Goal: Navigation & Orientation: Understand site structure

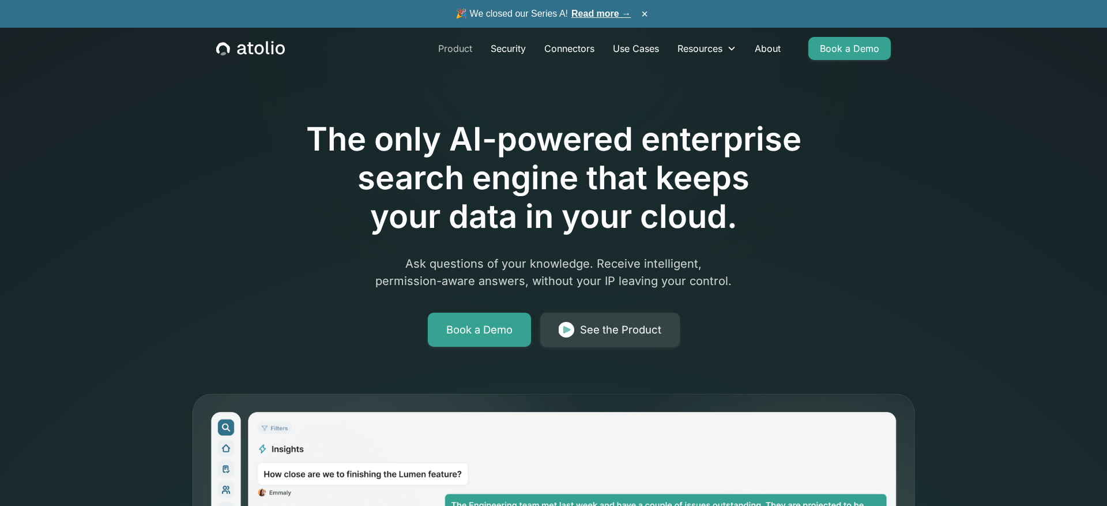
click at [452, 53] on link "Product" at bounding box center [455, 48] width 52 height 23
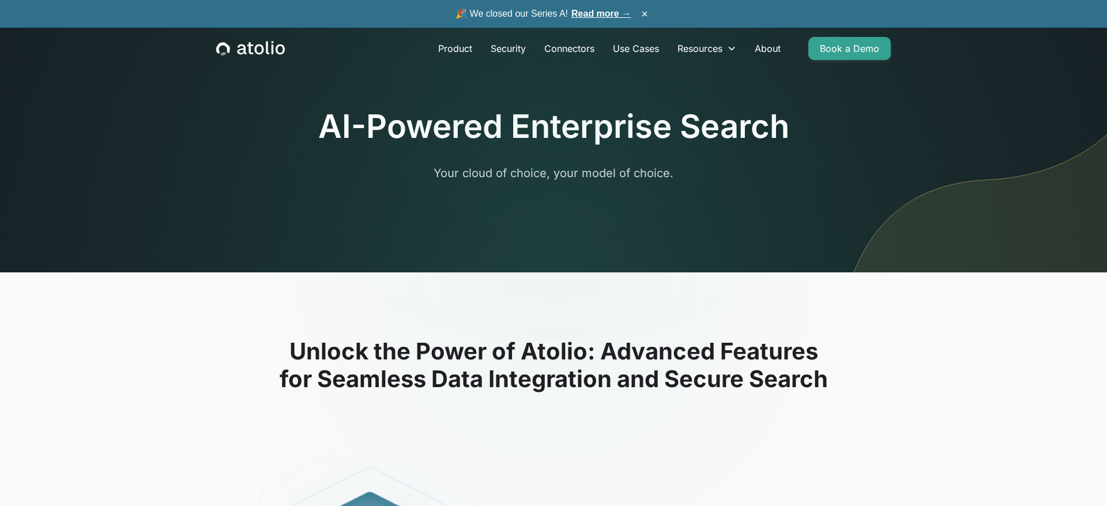
click at [265, 61] on div "Product Security Connectors Use Cases Resources Blog Podcast Case Studies Docum…" at bounding box center [553, 49] width 702 height 42
click at [255, 48] on icon "home" at bounding box center [258, 49] width 9 height 10
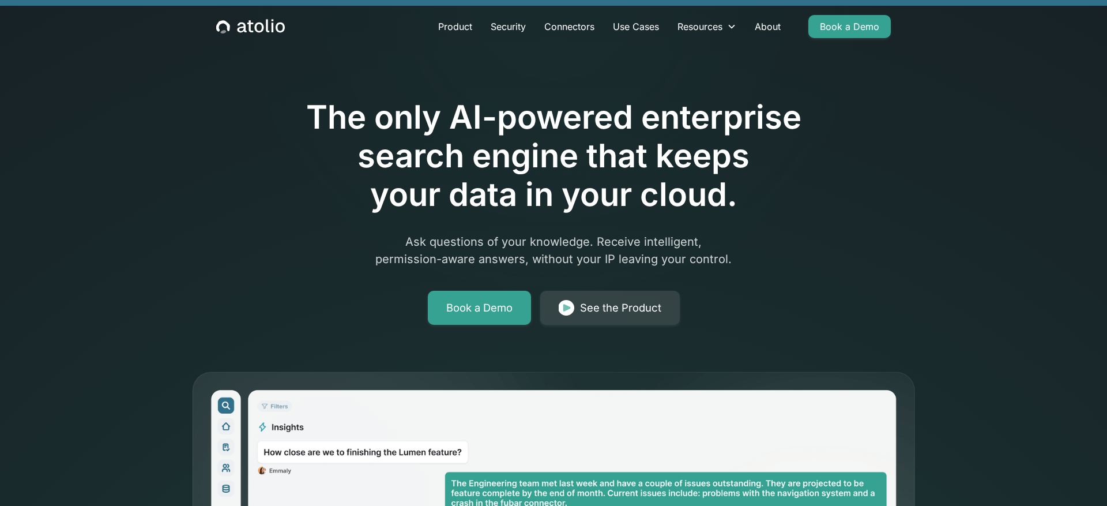
scroll to position [28, 0]
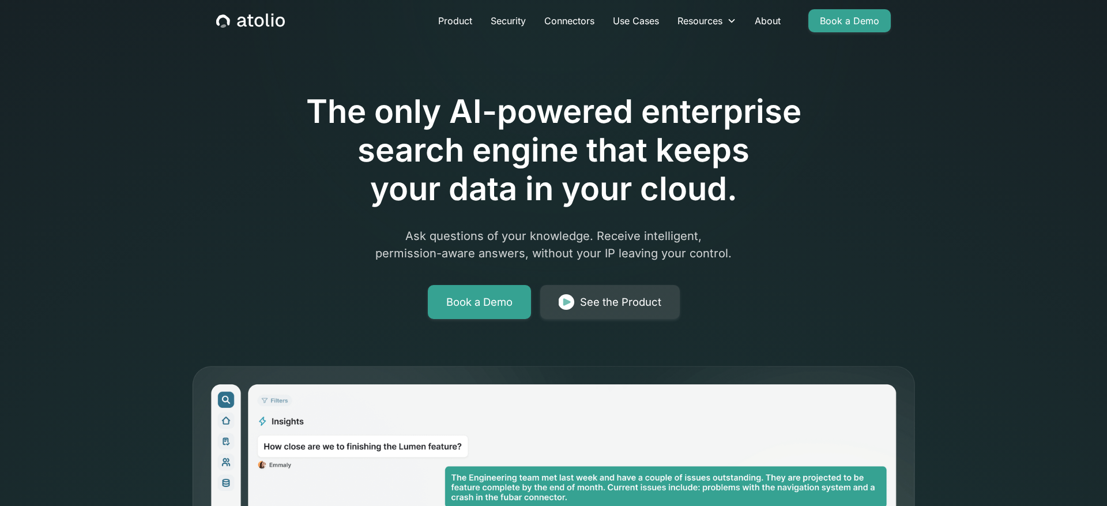
click at [267, 224] on div "The only AI-powered enterprise search engine that keeps your data in your cloud…" at bounding box center [553, 173] width 591 height 291
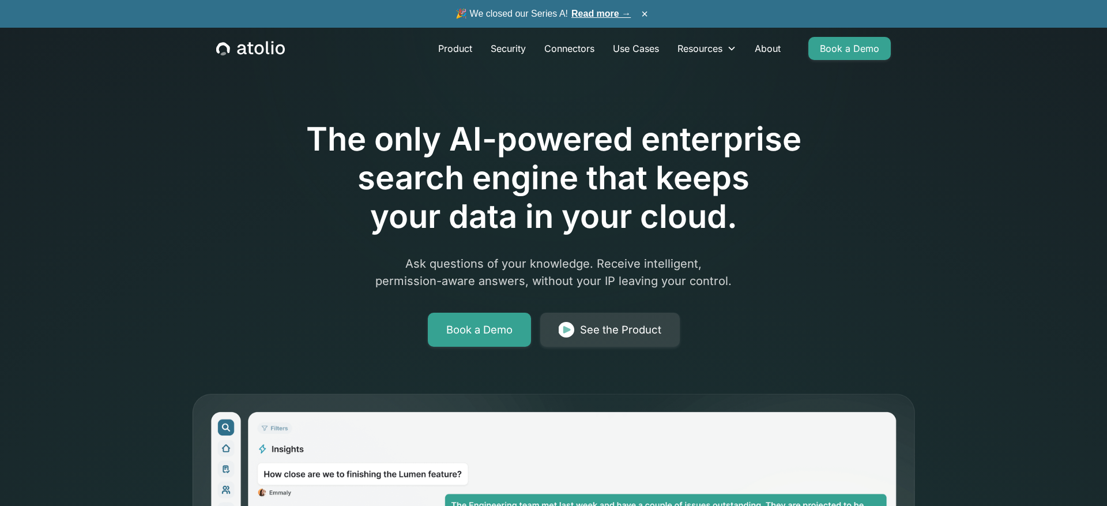
scroll to position [18, 0]
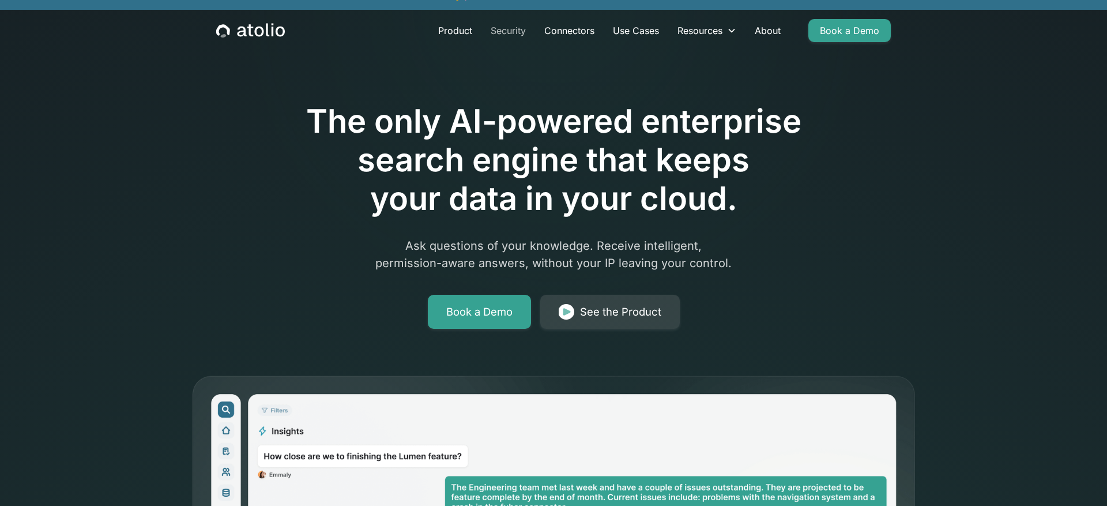
click at [495, 28] on link "Security" at bounding box center [509, 30] width 54 height 23
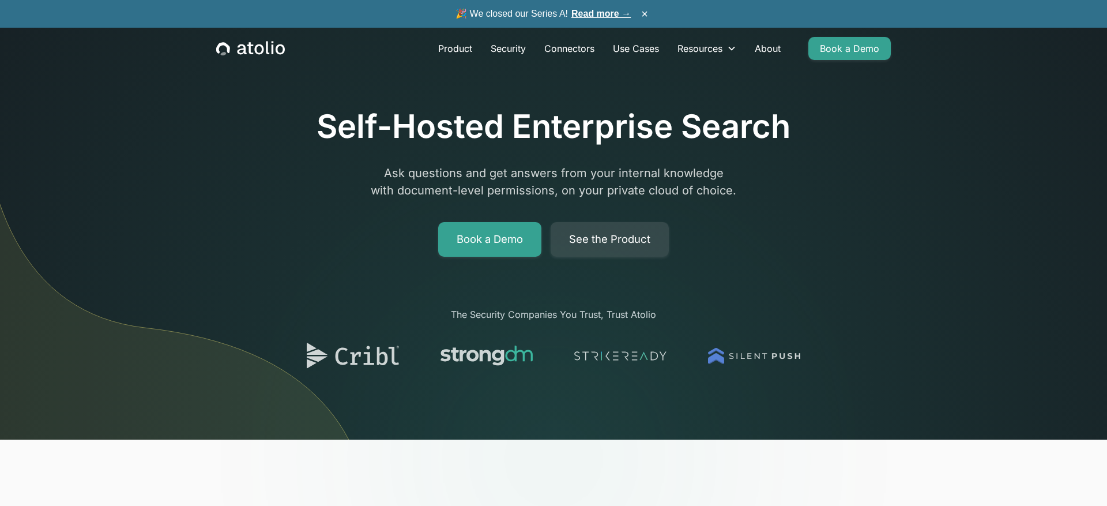
click at [252, 55] on icon "home" at bounding box center [250, 48] width 69 height 15
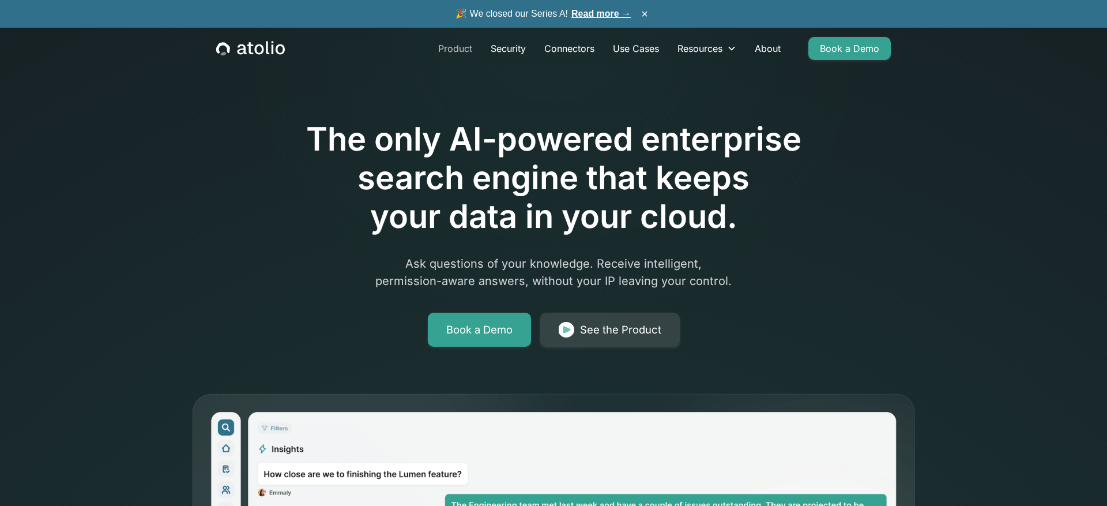
click at [443, 46] on link "Product" at bounding box center [455, 48] width 52 height 23
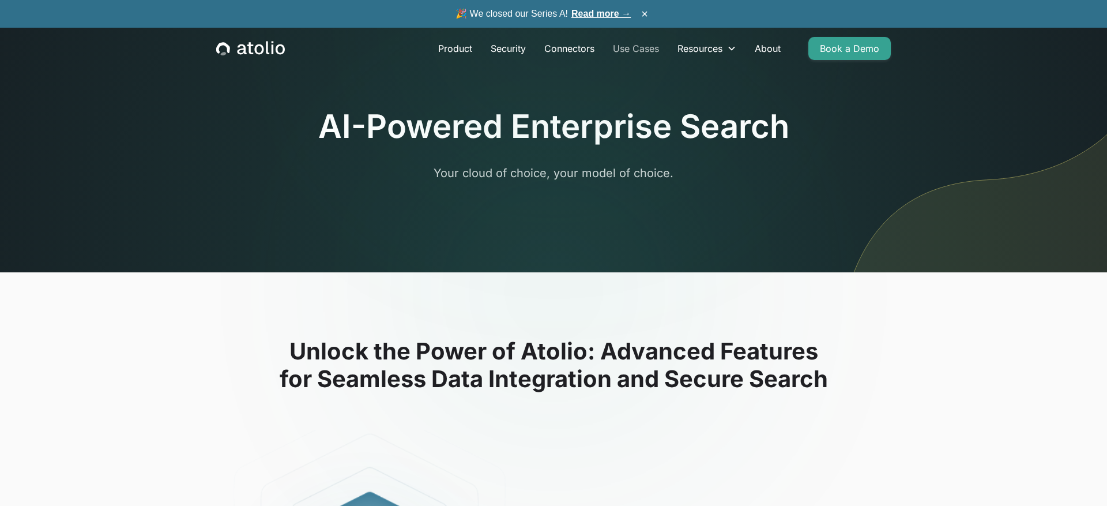
click at [623, 46] on link "Use Cases" at bounding box center [636, 48] width 65 height 23
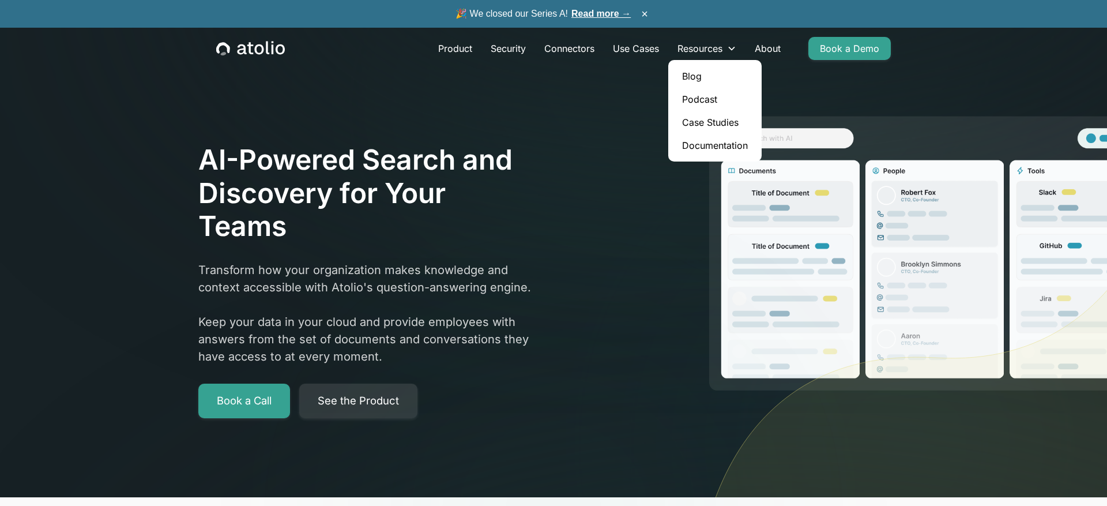
click at [704, 101] on link "Podcast" at bounding box center [715, 99] width 84 height 23
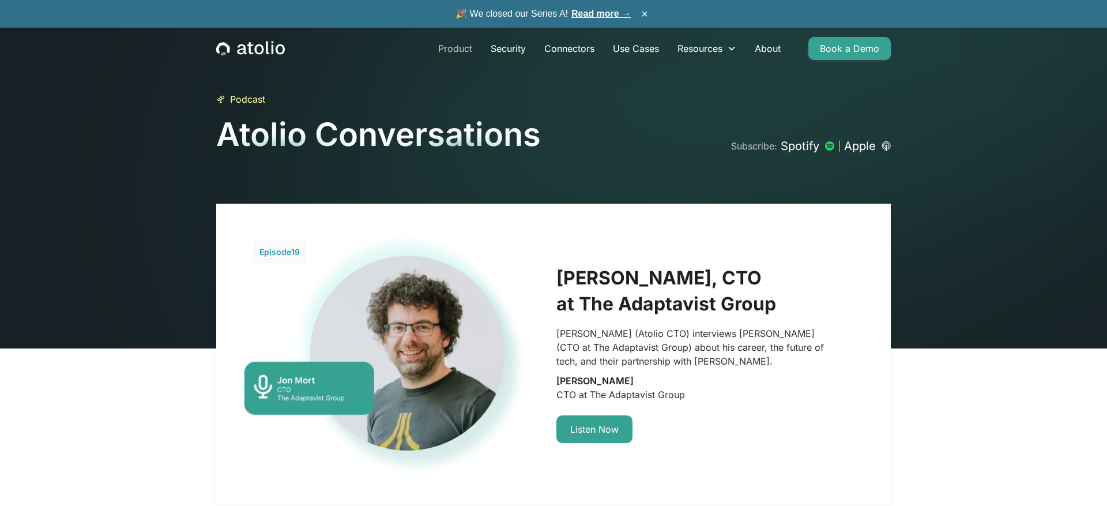
click at [449, 51] on link "Product" at bounding box center [455, 48] width 52 height 23
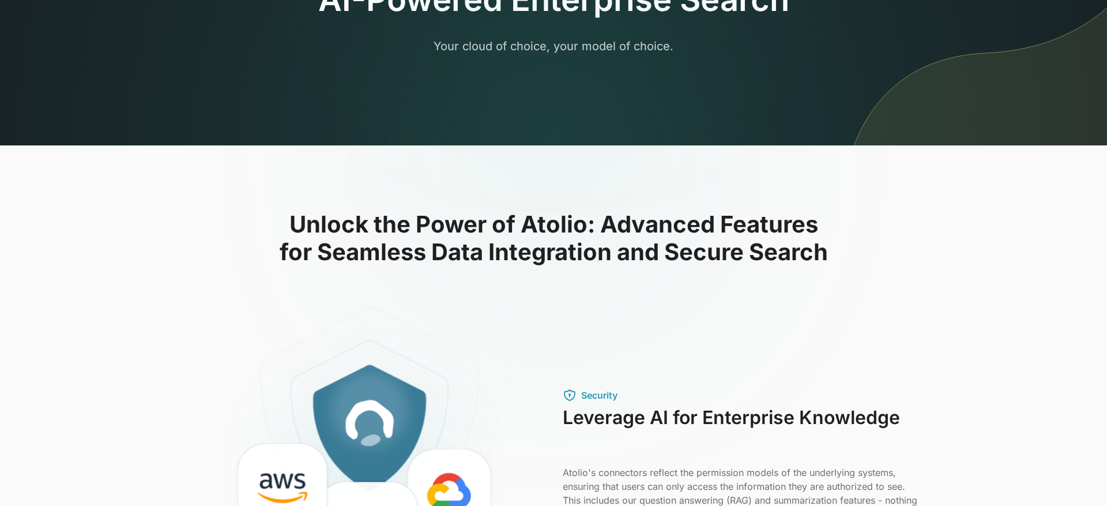
scroll to position [144, 0]
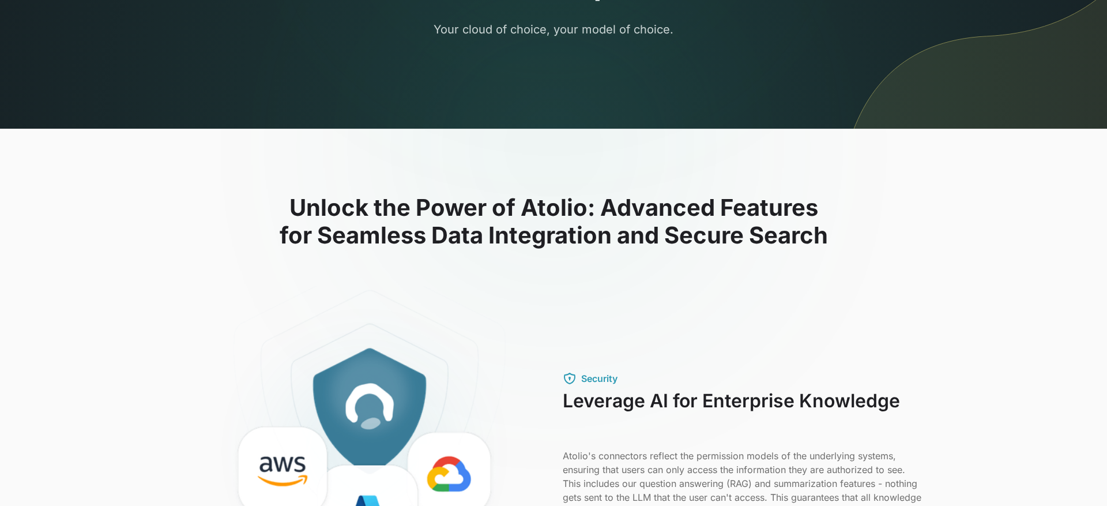
click at [520, 209] on h2 "Unlock the Power of Atolio: Advanced Features for Seamless Data Integration and…" at bounding box center [554, 221] width 738 height 55
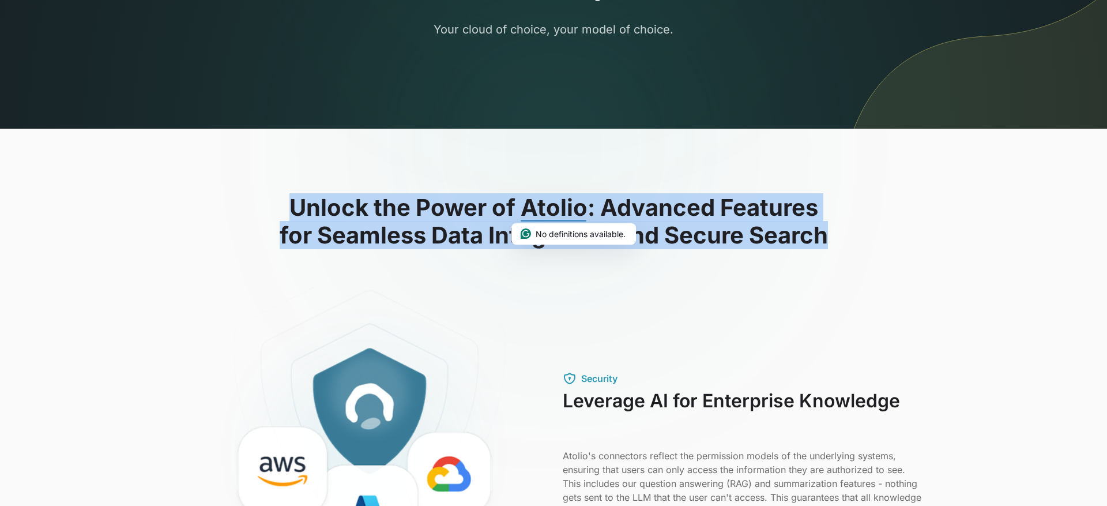
click at [439, 246] on h2 "Unlock the Power of Atolio: Advanced Features for Seamless Data Integration and…" at bounding box center [554, 221] width 738 height 55
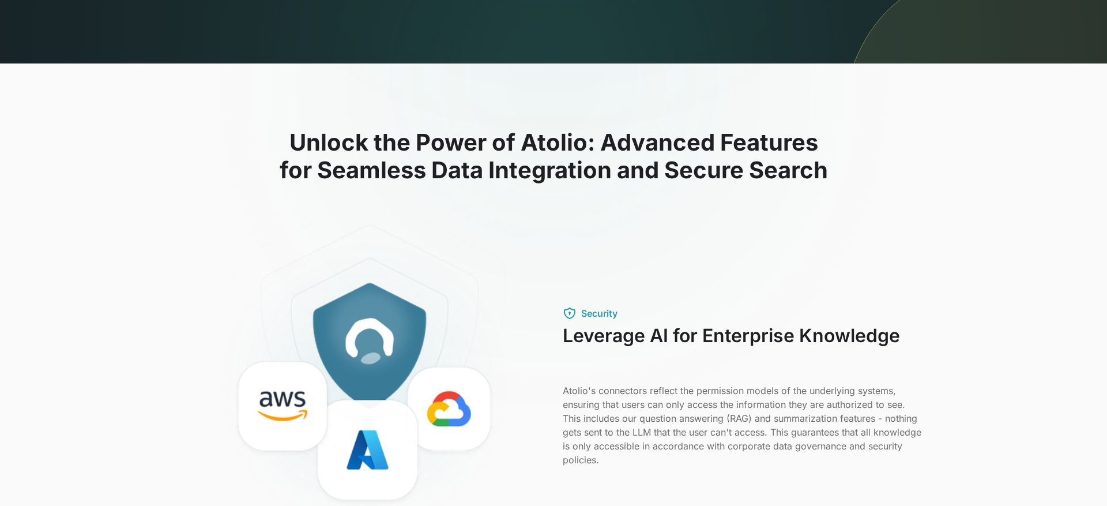
scroll to position [0, 0]
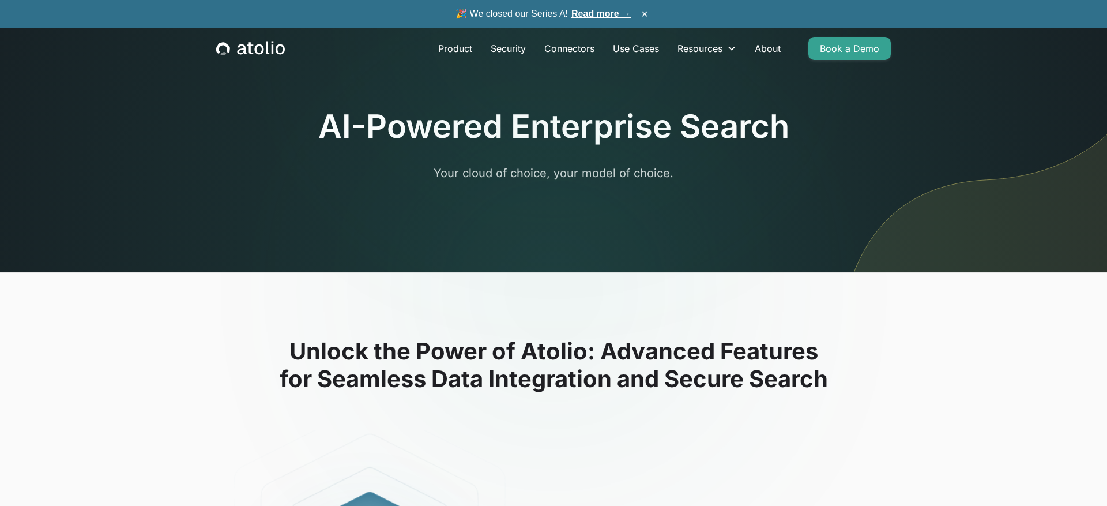
click at [240, 56] on div "Product Security Connectors Use Cases Resources Blog Podcast Case Studies Docum…" at bounding box center [553, 49] width 702 height 42
click at [239, 52] on icon "home" at bounding box center [241, 49] width 9 height 10
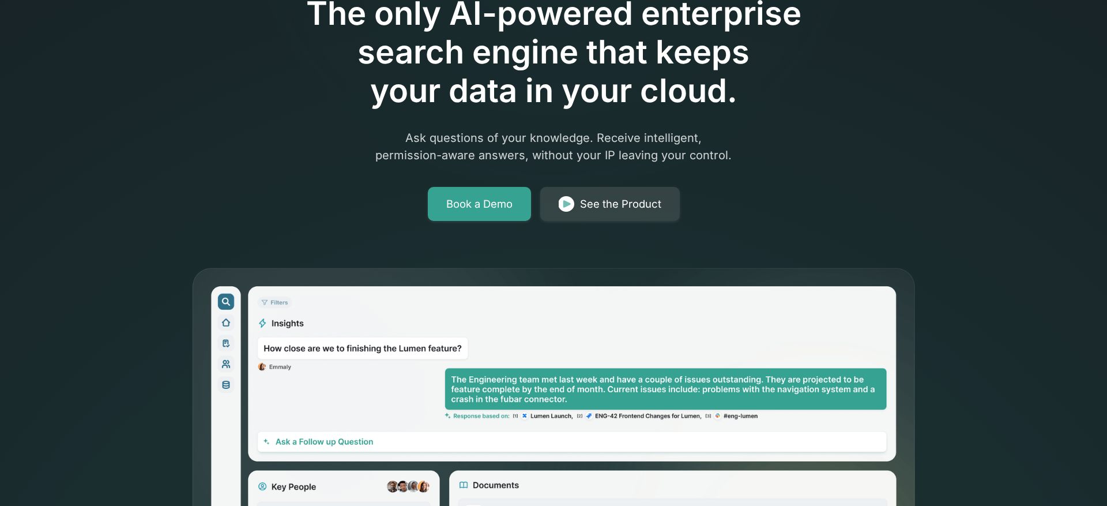
scroll to position [126, 0]
